Goal: Transaction & Acquisition: Book appointment/travel/reservation

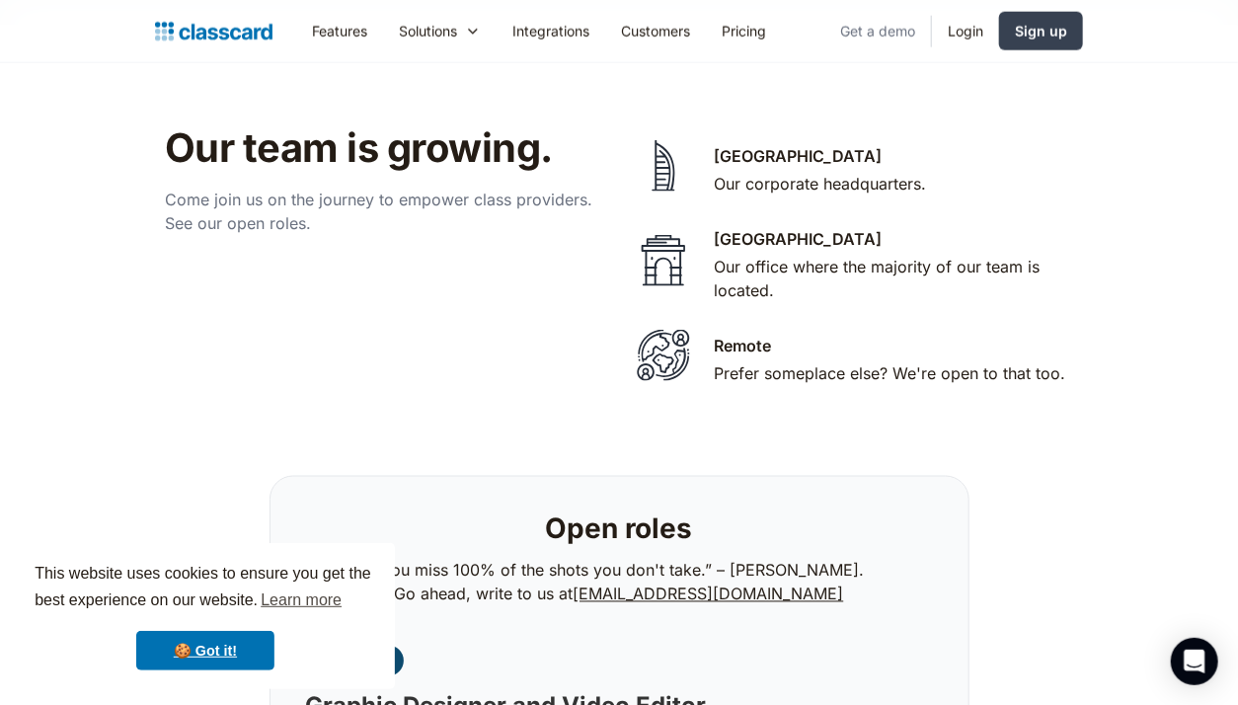
click at [870, 35] on link "Get a demo" at bounding box center [877, 31] width 107 height 44
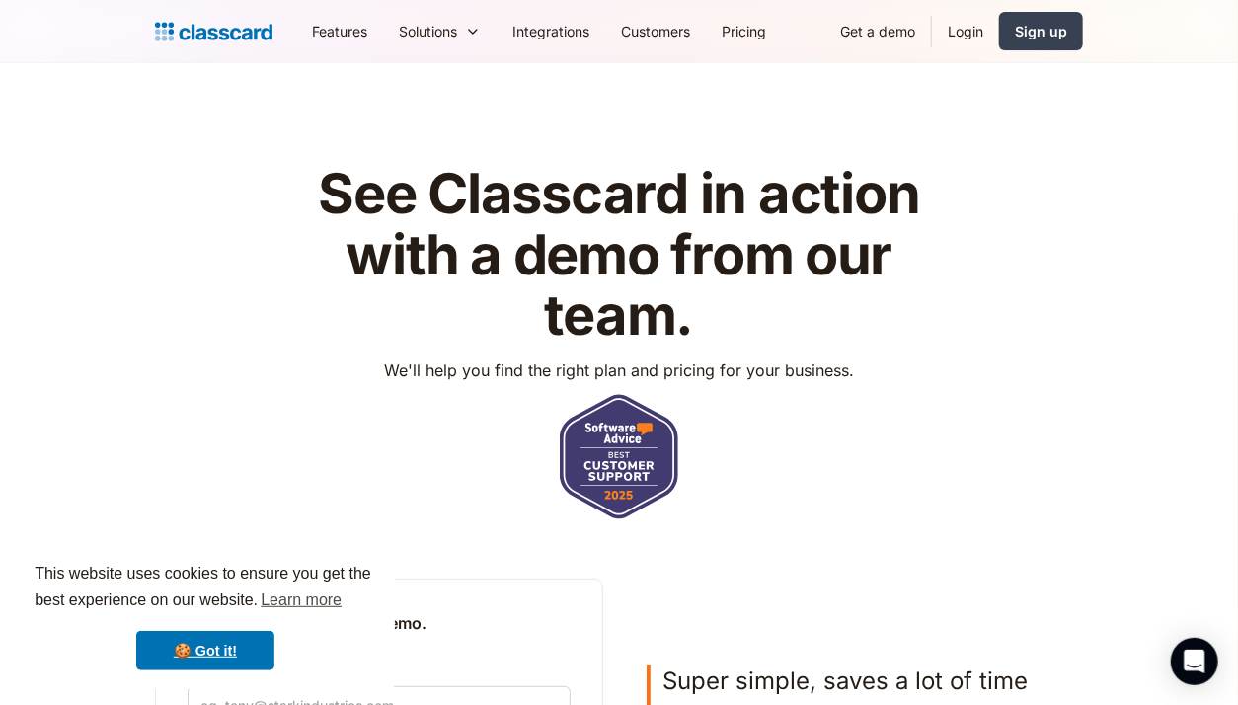
click at [239, 31] on img "home" at bounding box center [213, 32] width 117 height 28
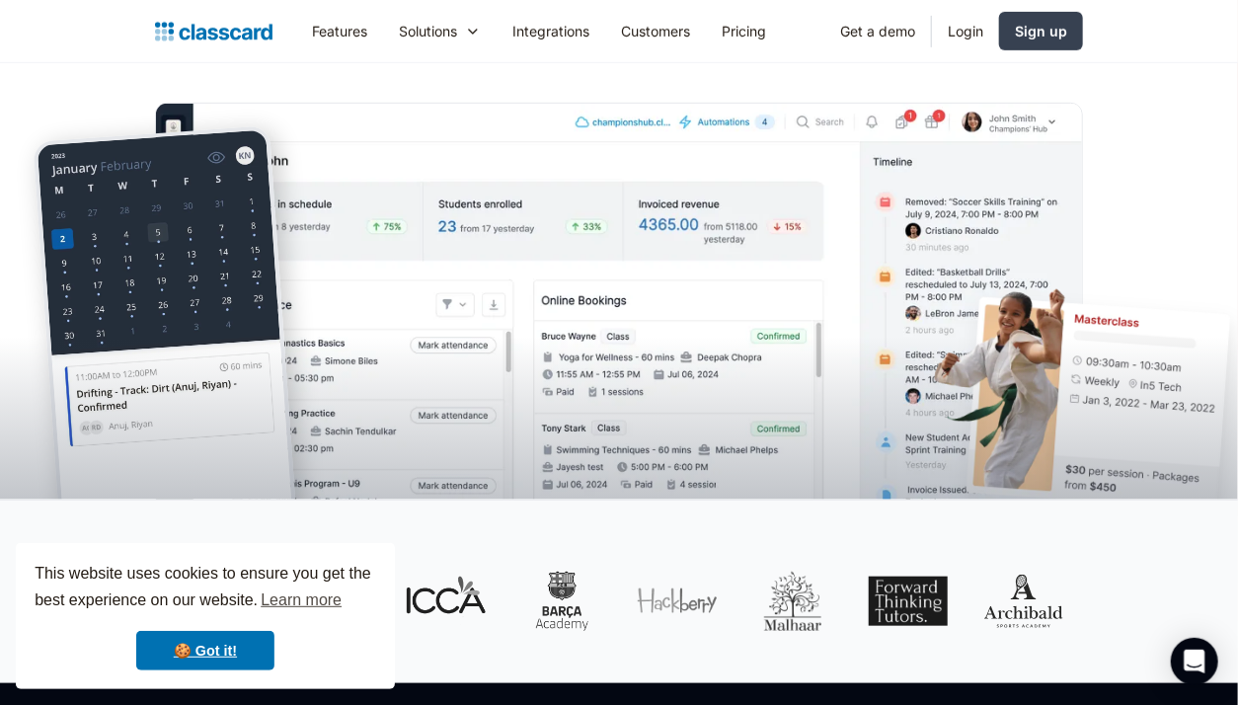
scroll to position [436, 0]
